Goal: Task Accomplishment & Management: Use online tool/utility

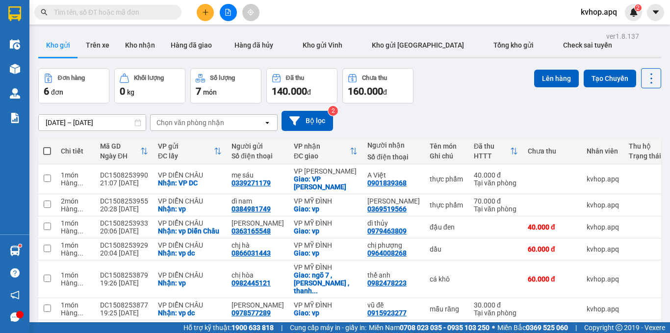
scroll to position [116, 0]
click at [224, 17] on button at bounding box center [228, 12] width 17 height 17
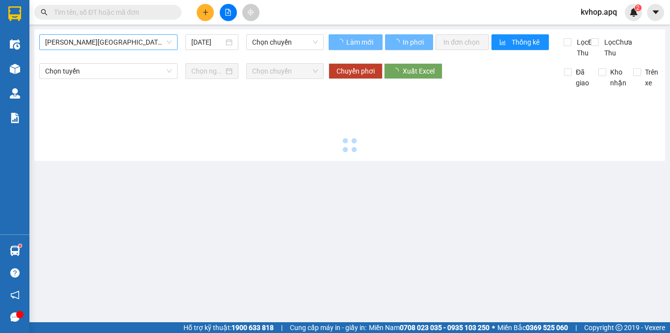
click at [76, 44] on span "[PERSON_NAME][GEOGRAPHIC_DATA]" at bounding box center [108, 42] width 127 height 15
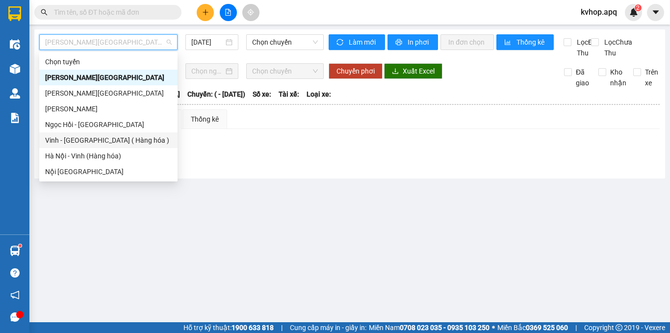
click at [79, 145] on div "Vinh - [GEOGRAPHIC_DATA] ( Hàng hóa )" at bounding box center [108, 141] width 138 height 16
type input "[DATE]"
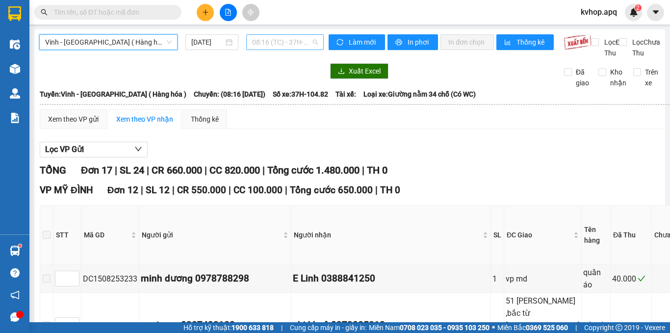
click at [290, 43] on span "08:16 (TC) - 37H-104.82" at bounding box center [285, 42] width 66 height 15
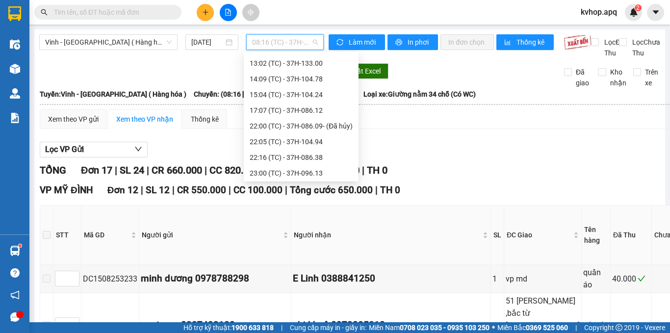
scroll to position [94, 0]
click at [295, 159] on div "22:16 (TC) - 37H-086.38" at bounding box center [301, 156] width 103 height 11
